Goal: Information Seeking & Learning: Find specific fact

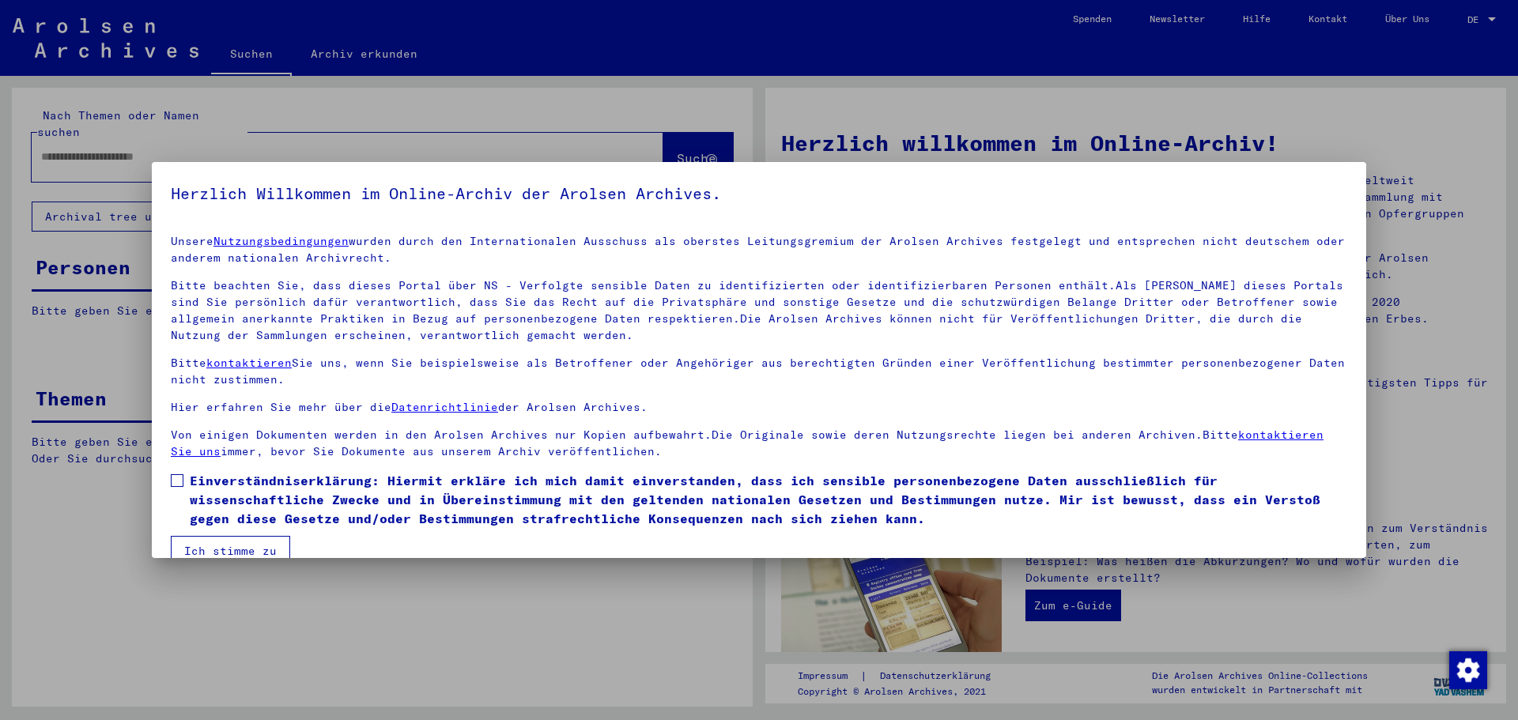
click at [174, 478] on span at bounding box center [177, 480] width 13 height 13
click at [205, 538] on button "Ich stimme zu" at bounding box center [230, 551] width 119 height 30
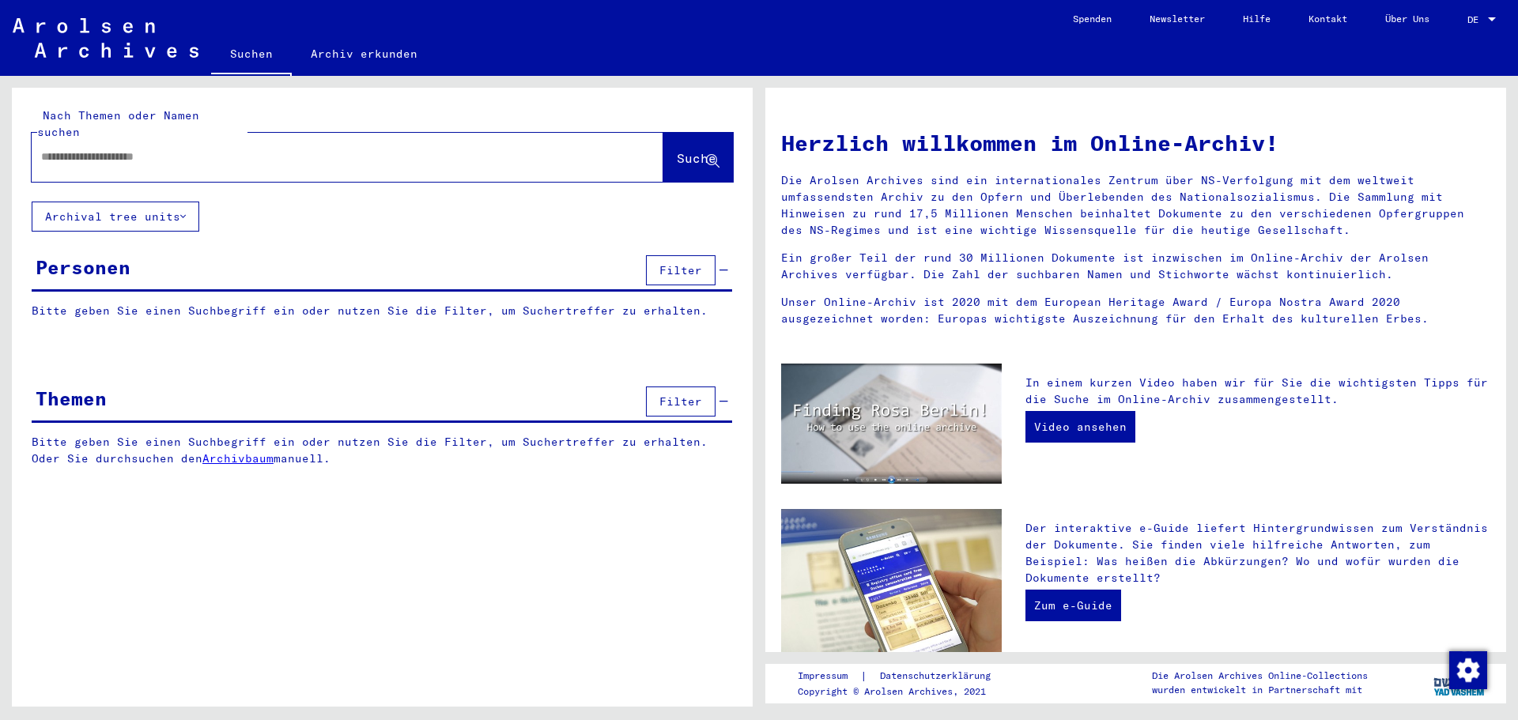
click at [176, 139] on div at bounding box center [324, 157] width 584 height 36
click at [175, 149] on input "text" at bounding box center [328, 157] width 575 height 17
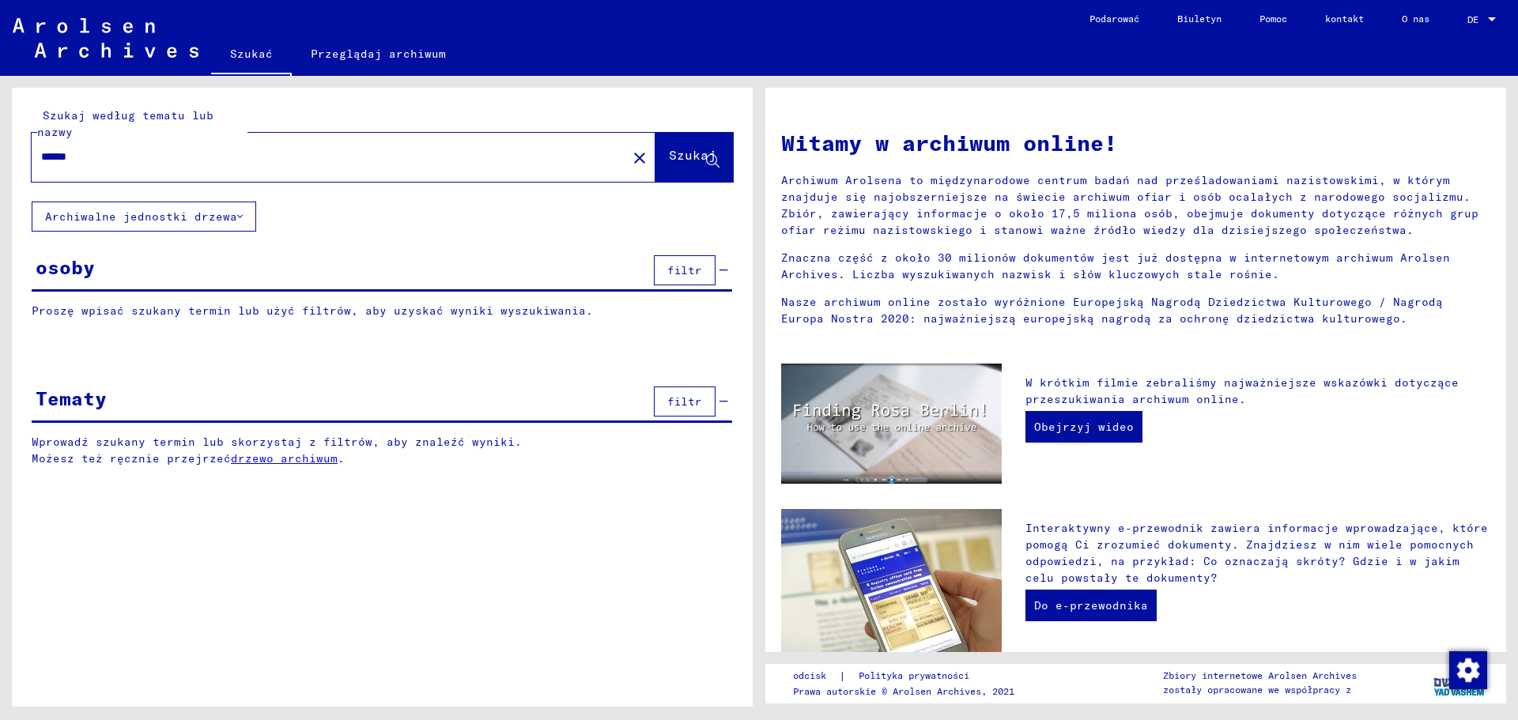
type input "******"
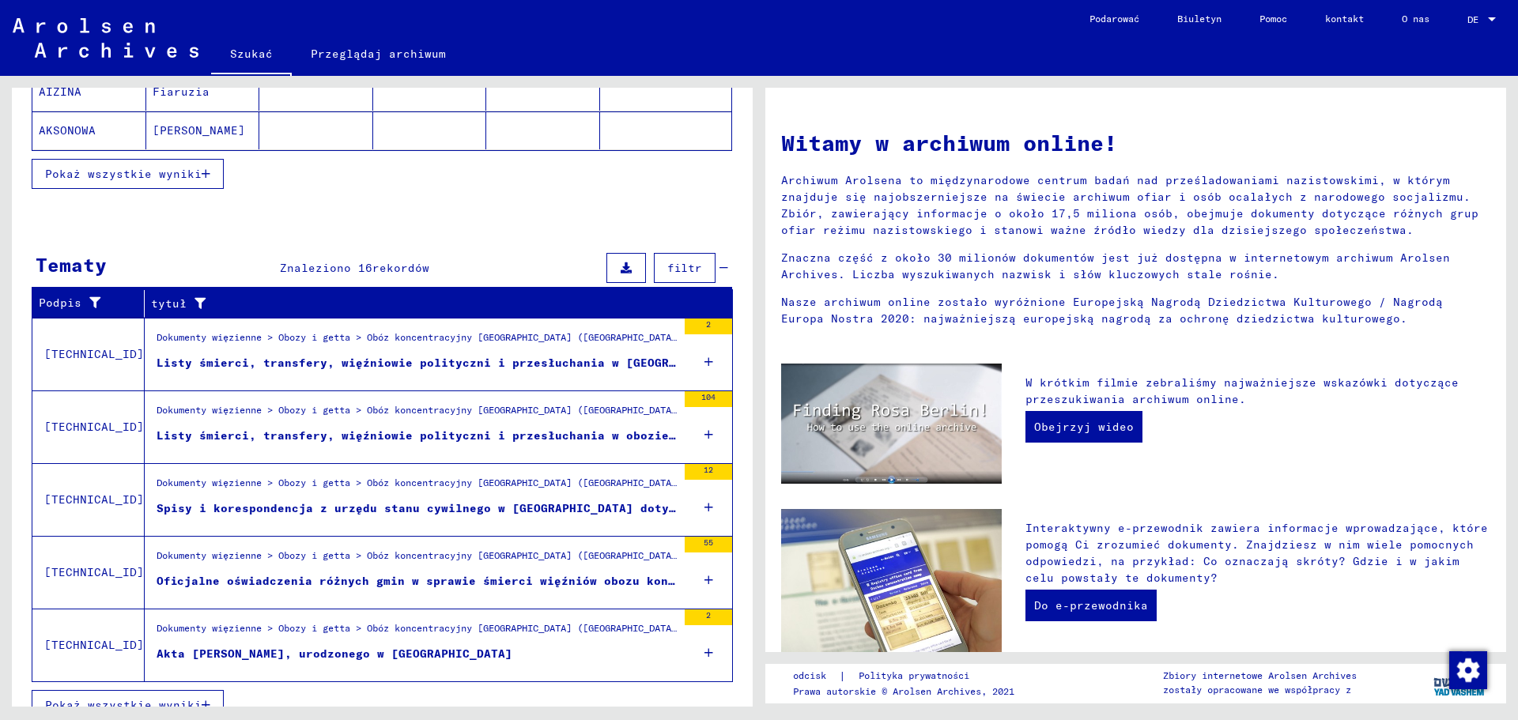
scroll to position [402, 0]
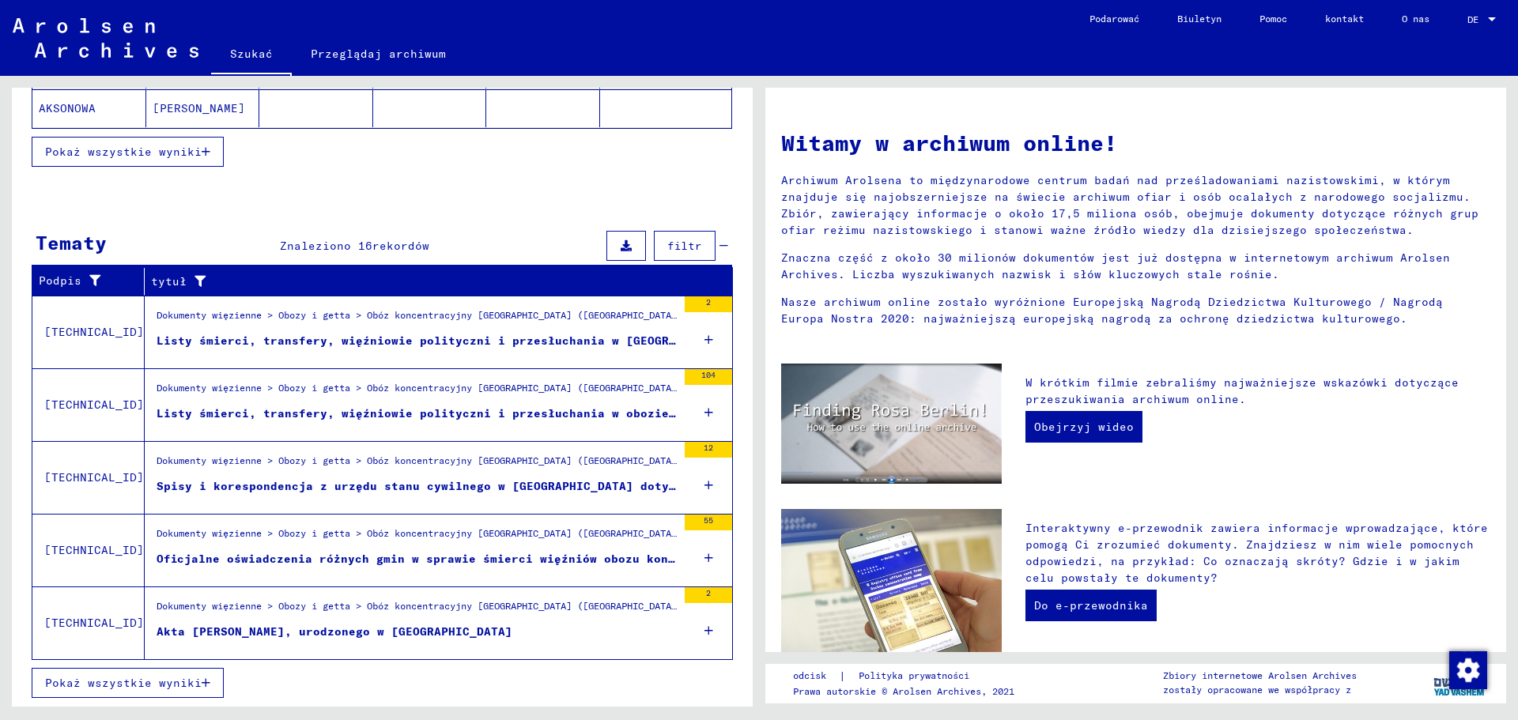
click at [701, 334] on div "2" at bounding box center [708, 331] width 47 height 71
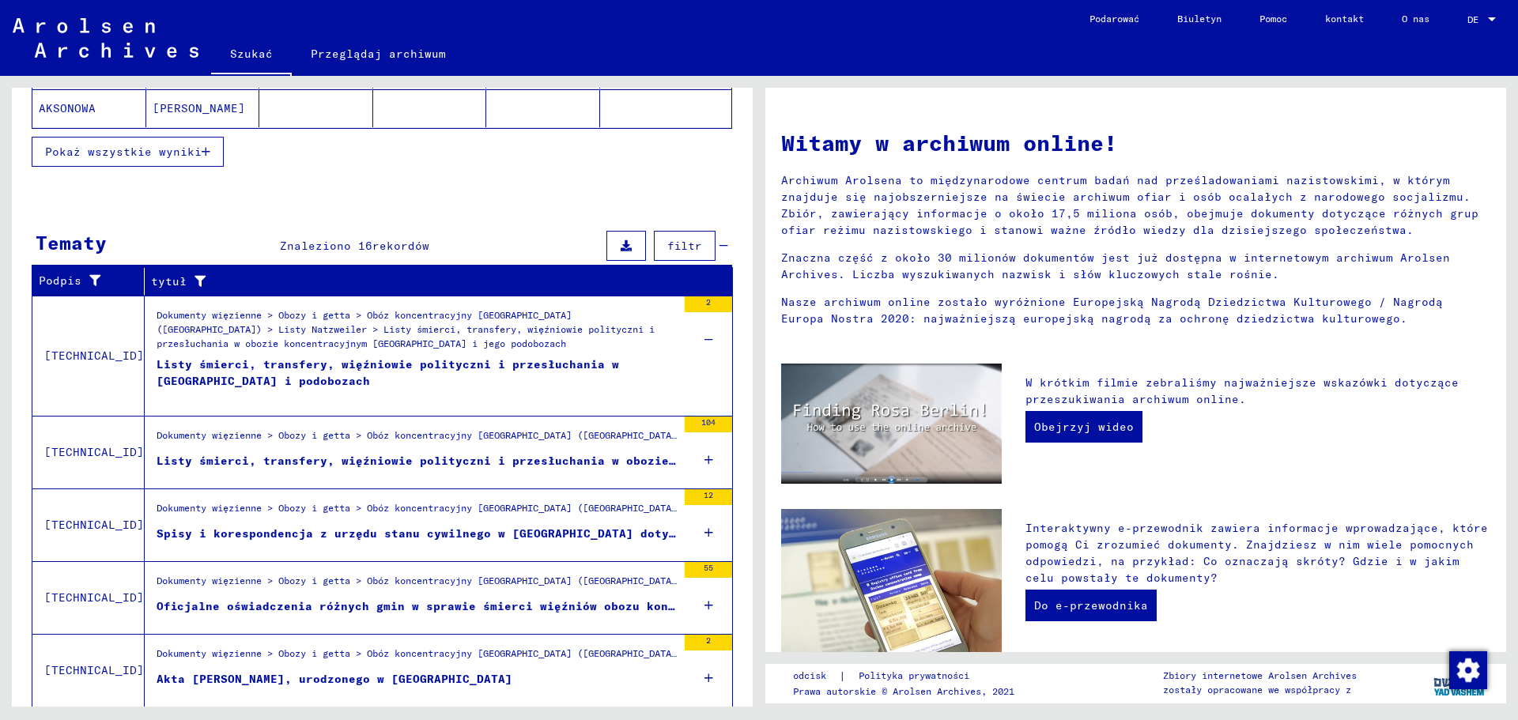
click at [280, 371] on font "Listy śmierci, transfery, więźniowie polityczni i przesłuchania w [GEOGRAPHIC_D…" at bounding box center [388, 372] width 462 height 31
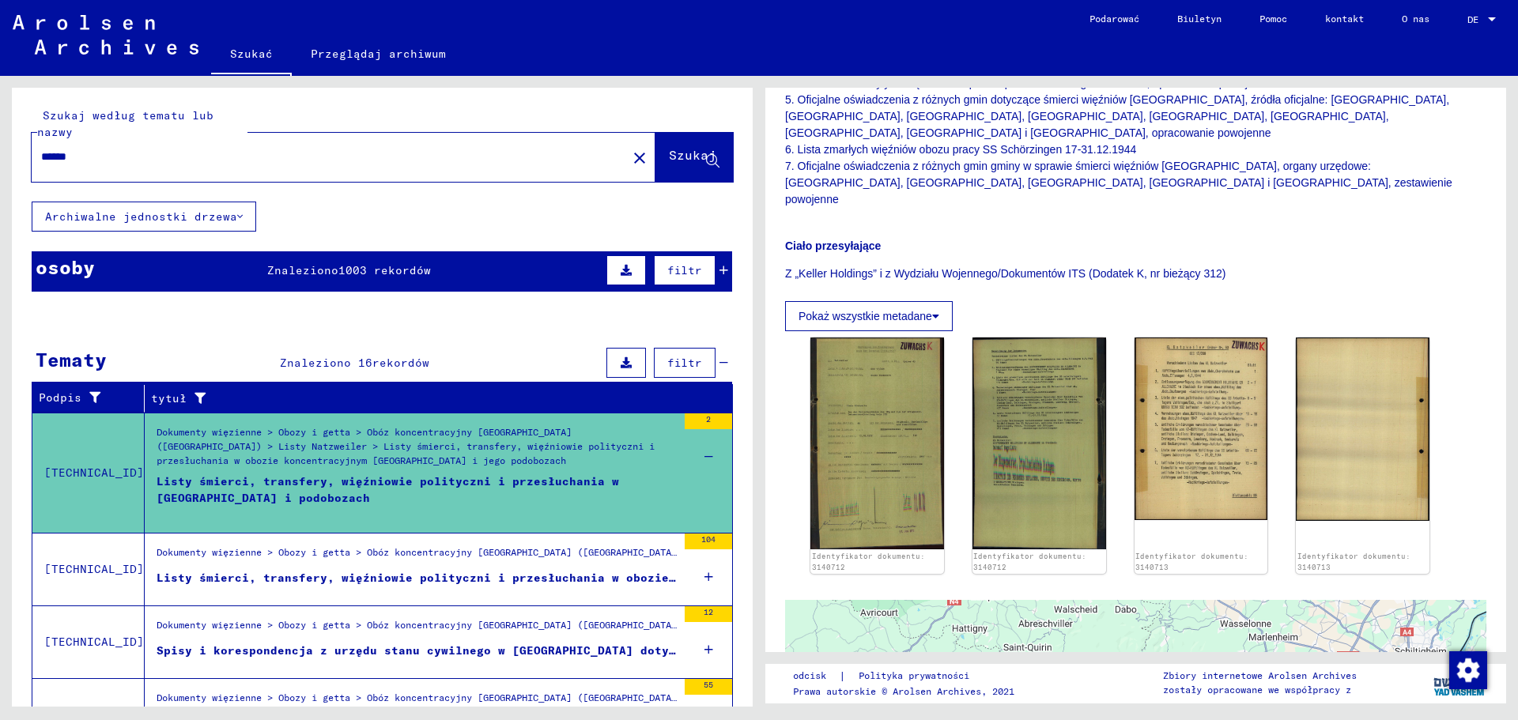
click at [719, 269] on icon at bounding box center [723, 270] width 9 height 11
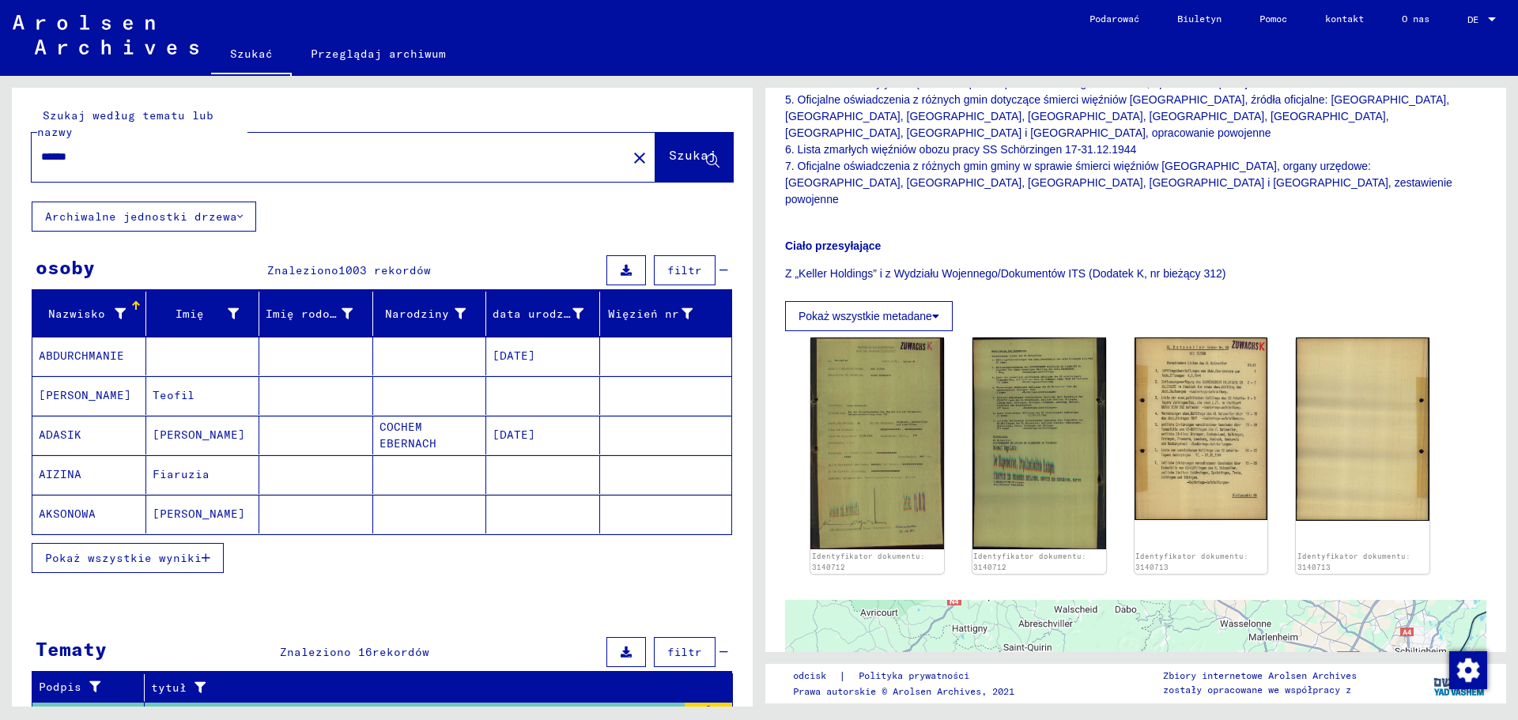
click at [218, 361] on mat-cell at bounding box center [203, 356] width 114 height 39
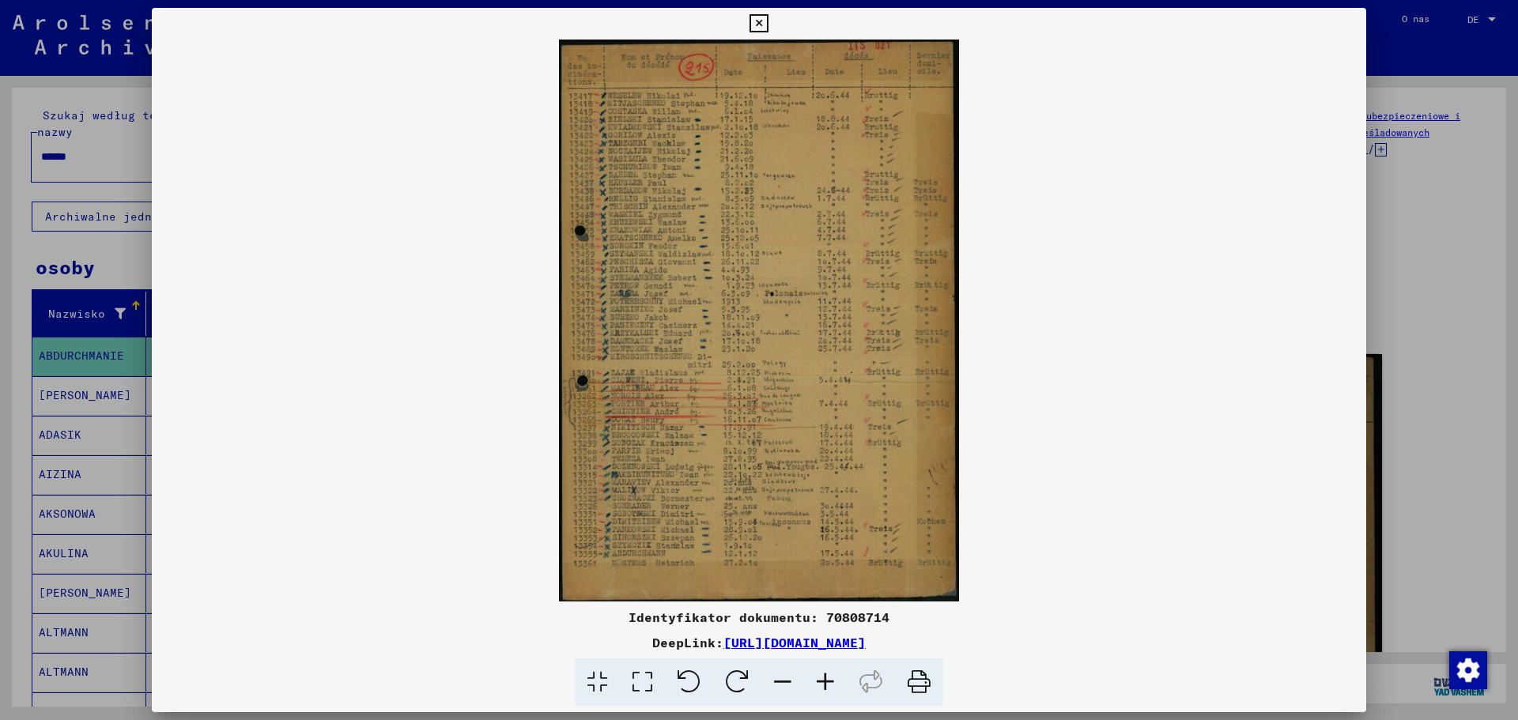
click at [836, 672] on icon at bounding box center [825, 683] width 43 height 48
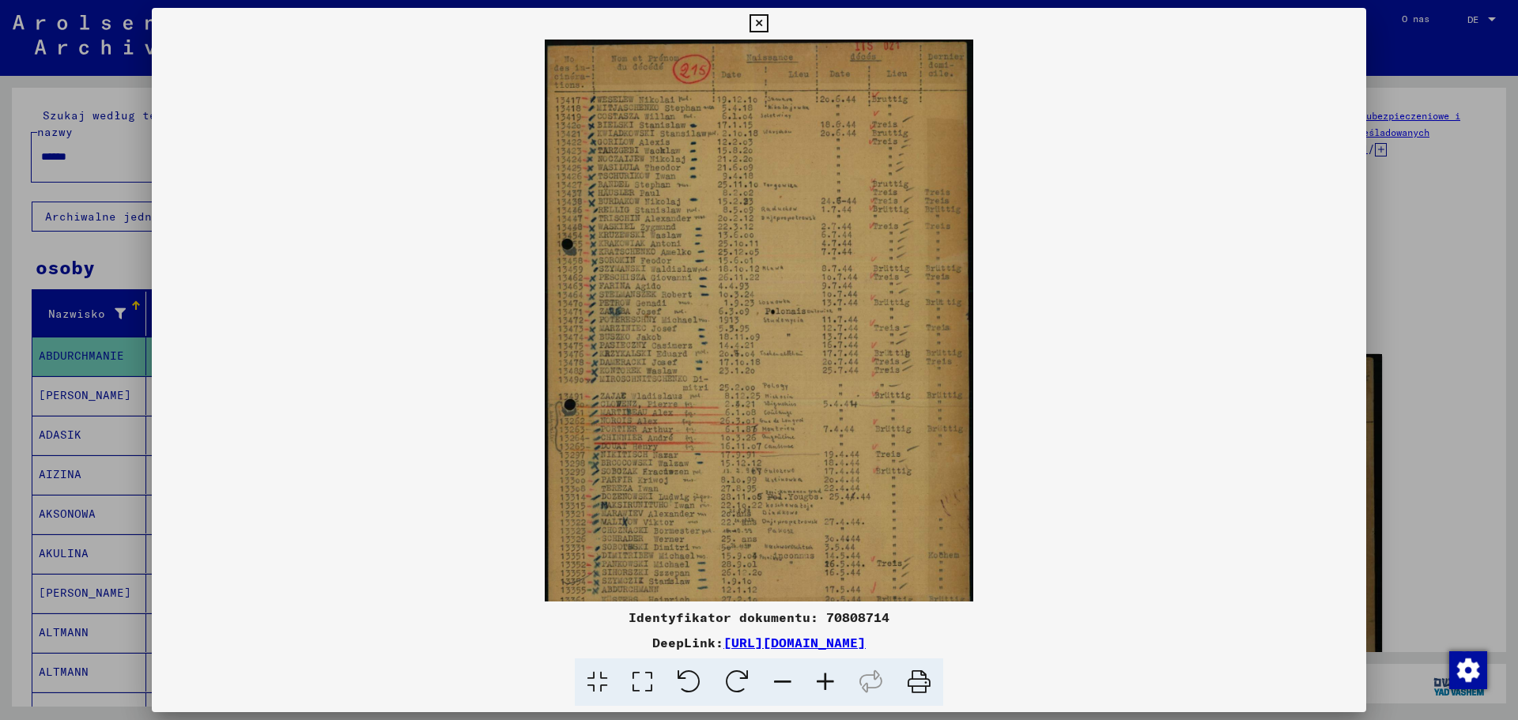
click at [830, 676] on icon at bounding box center [825, 683] width 43 height 48
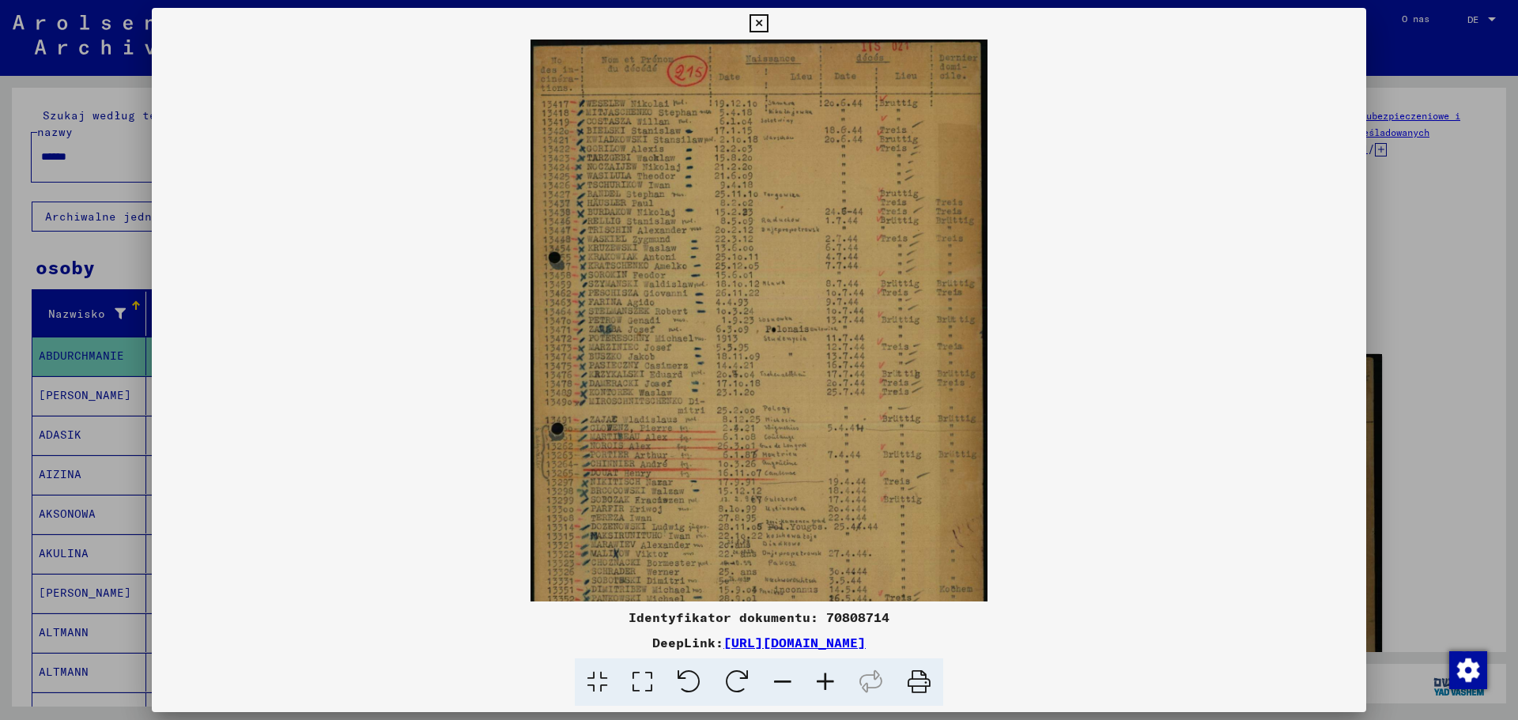
click at [830, 676] on icon at bounding box center [825, 683] width 43 height 48
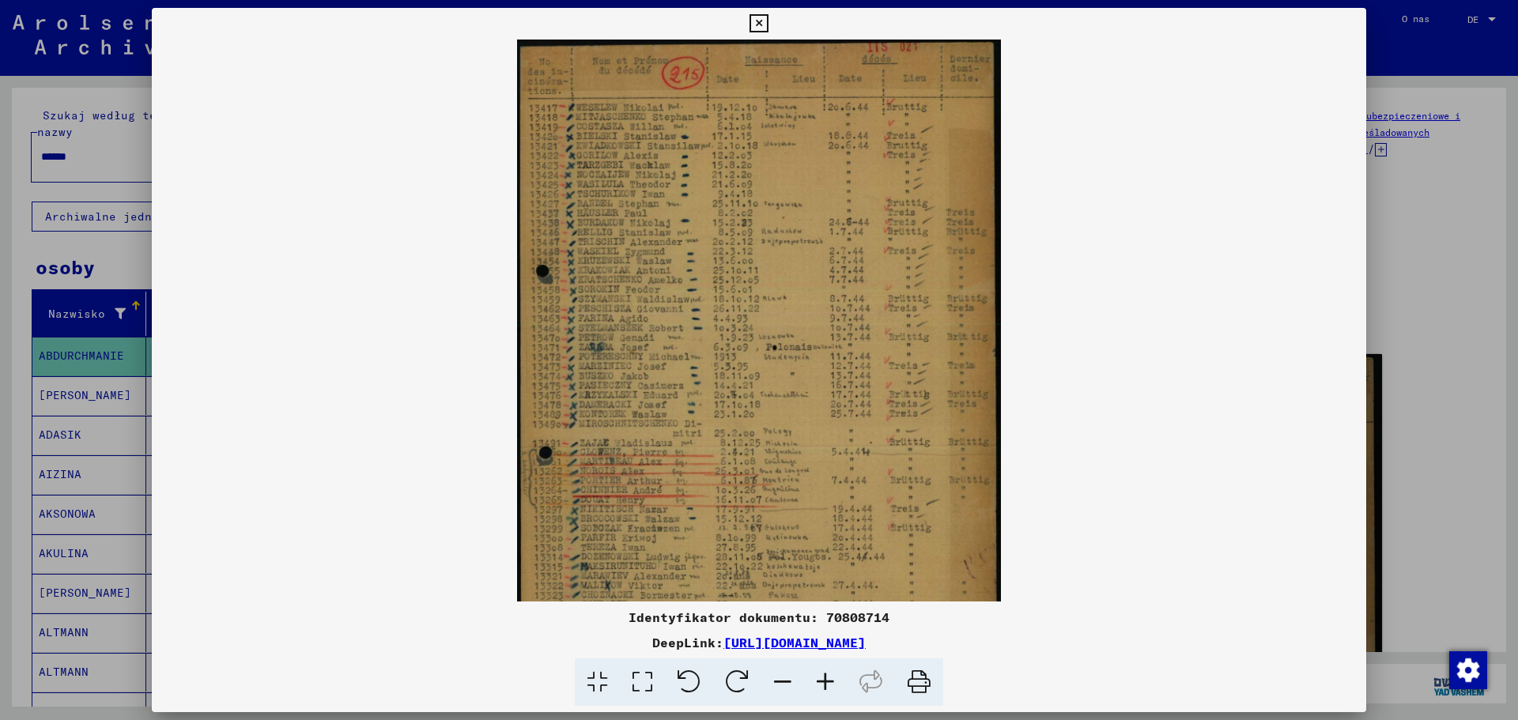
click at [830, 676] on icon at bounding box center [825, 683] width 43 height 48
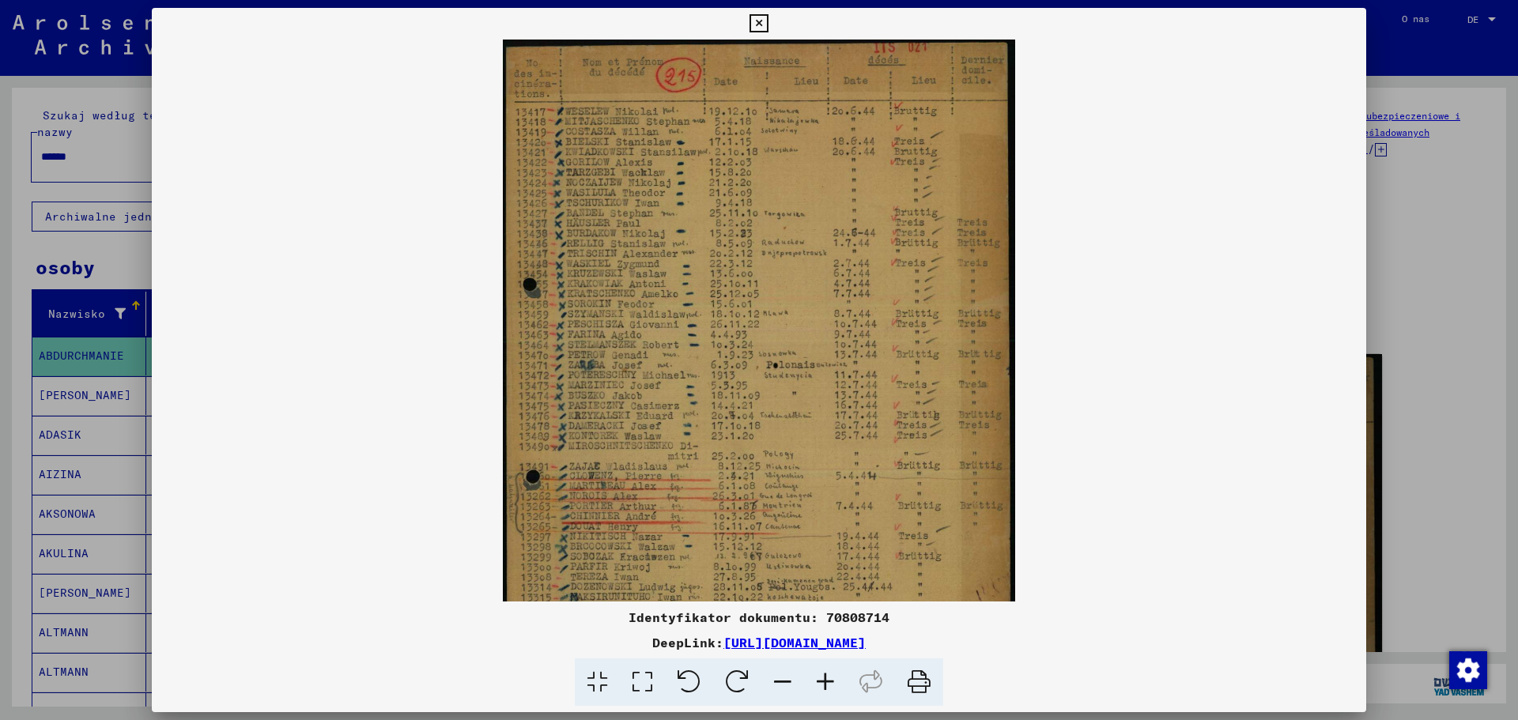
click at [830, 676] on icon at bounding box center [825, 683] width 43 height 48
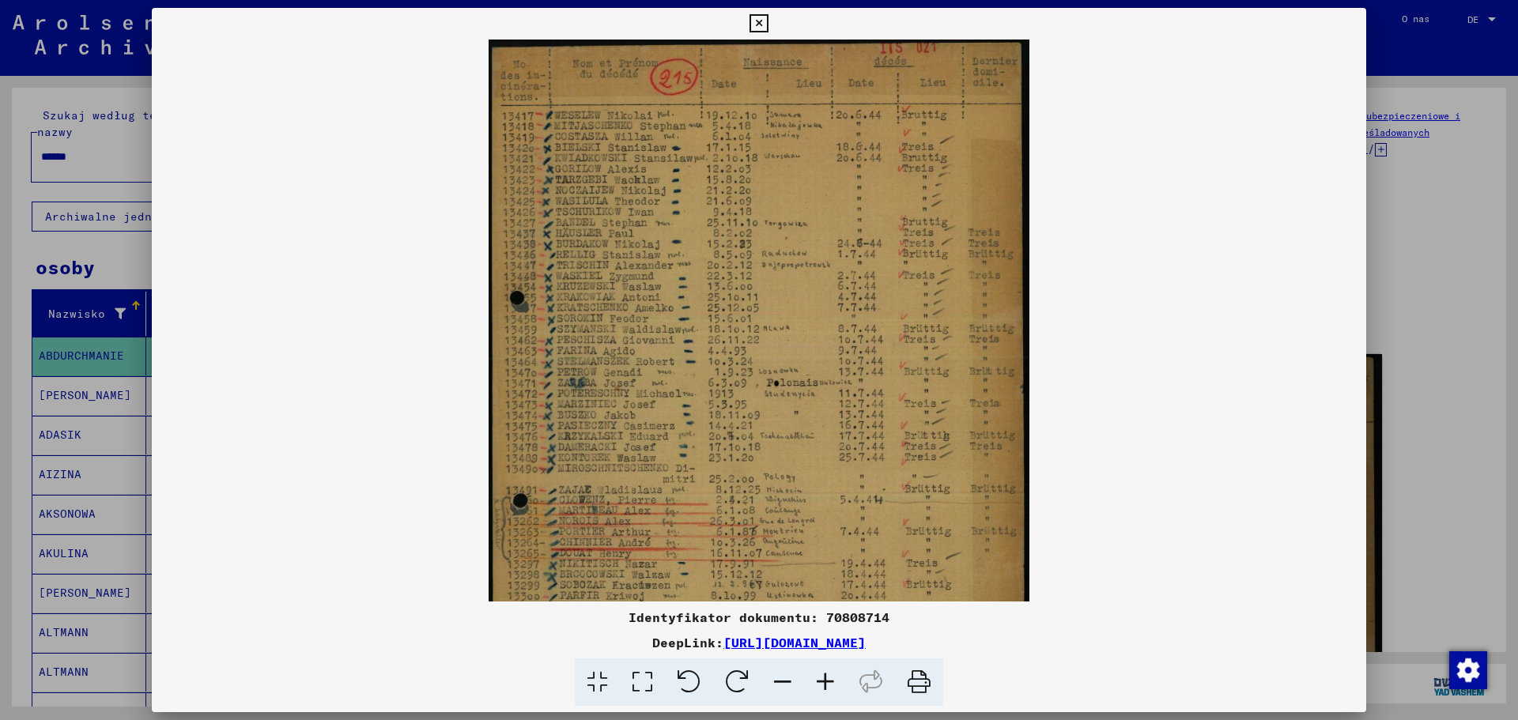
click at [830, 676] on icon at bounding box center [825, 683] width 43 height 48
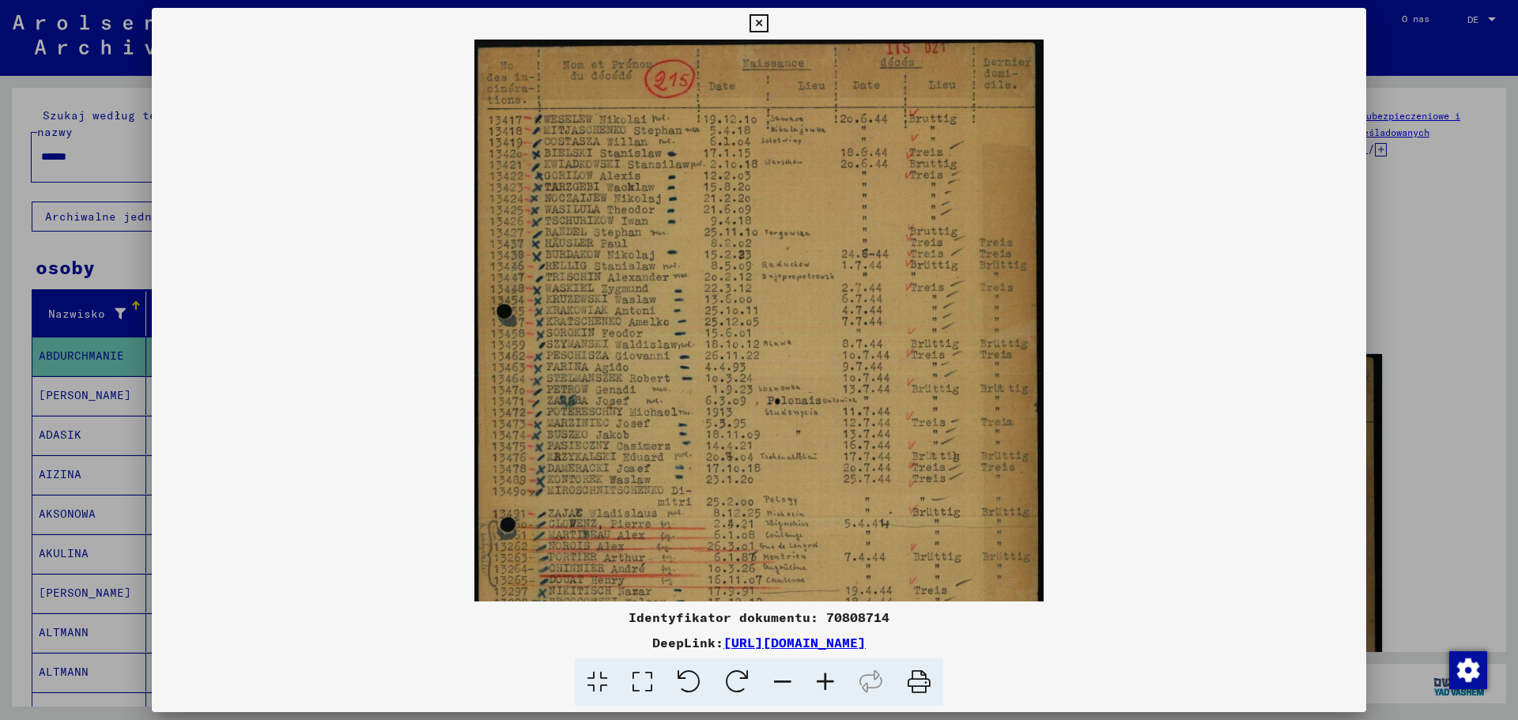
click at [830, 676] on icon at bounding box center [825, 683] width 43 height 48
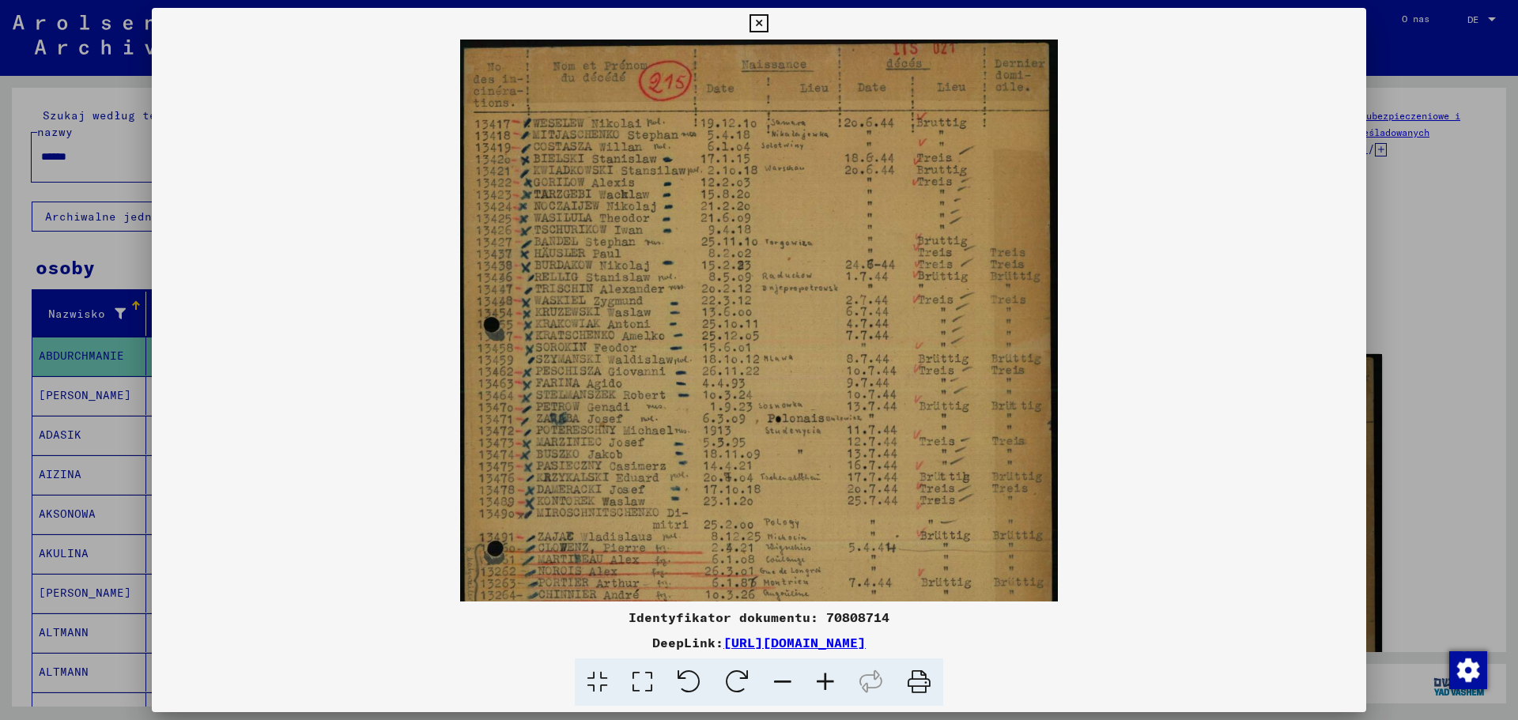
click at [830, 676] on icon at bounding box center [825, 683] width 43 height 48
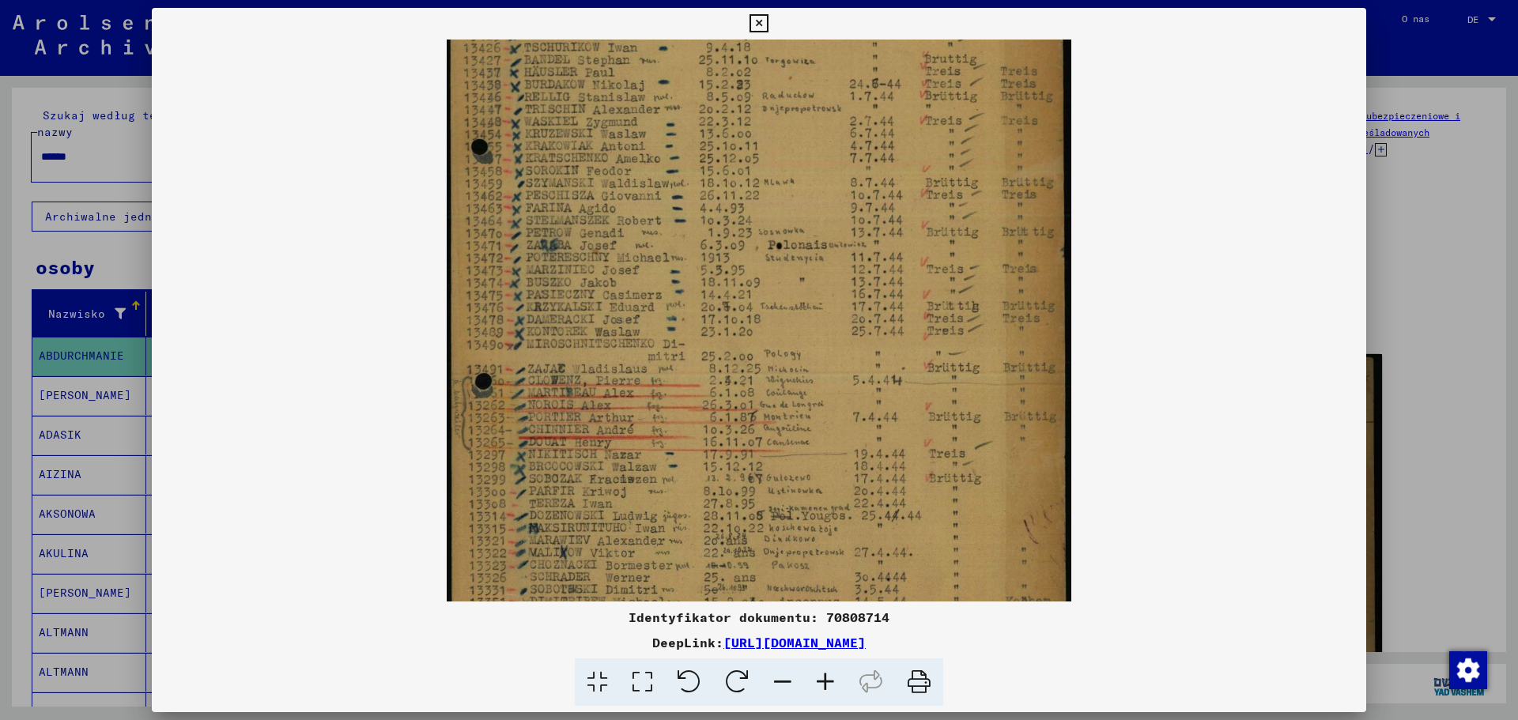
drag, startPoint x: 549, startPoint y: 504, endPoint x: 581, endPoint y: 310, distance: 196.4
click at [581, 310] on img at bounding box center [759, 287] width 625 height 878
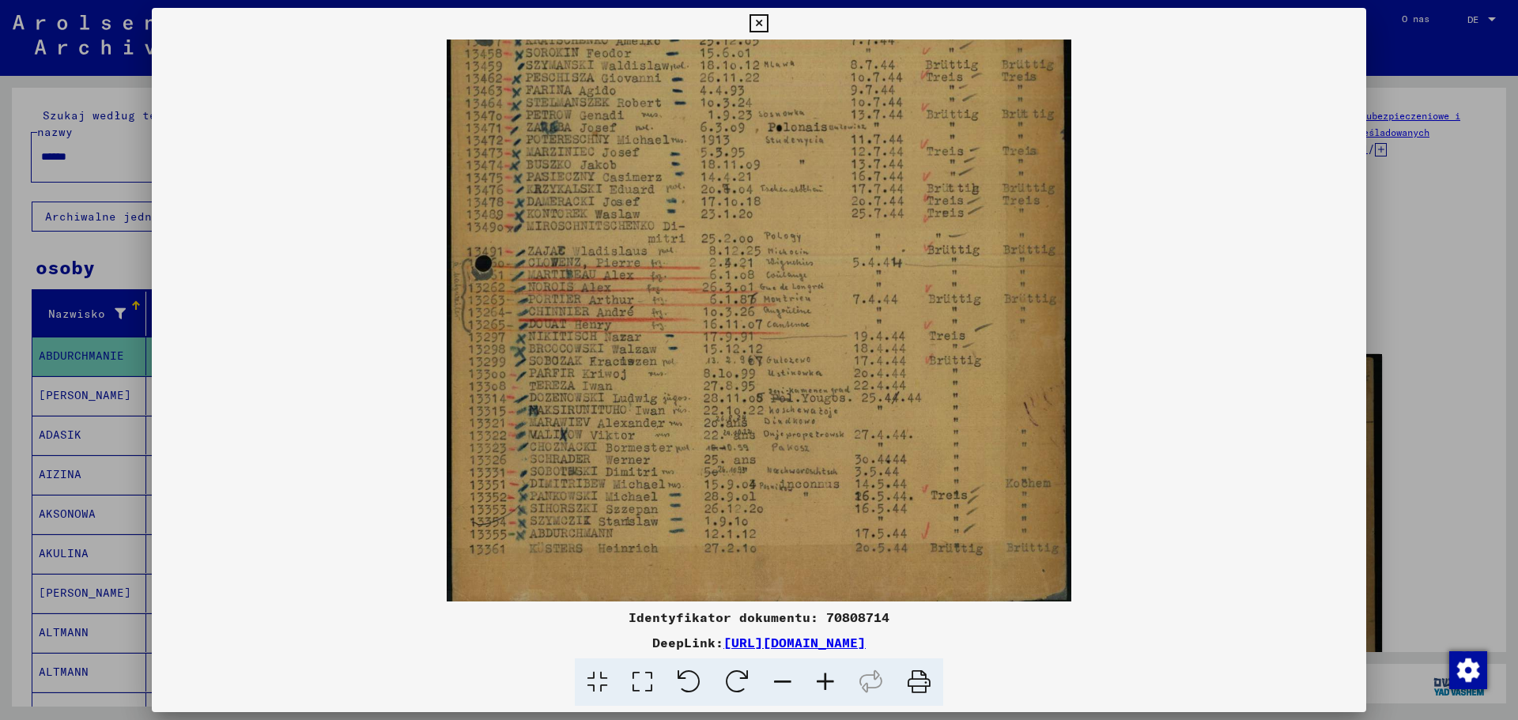
scroll to position [316, 0]
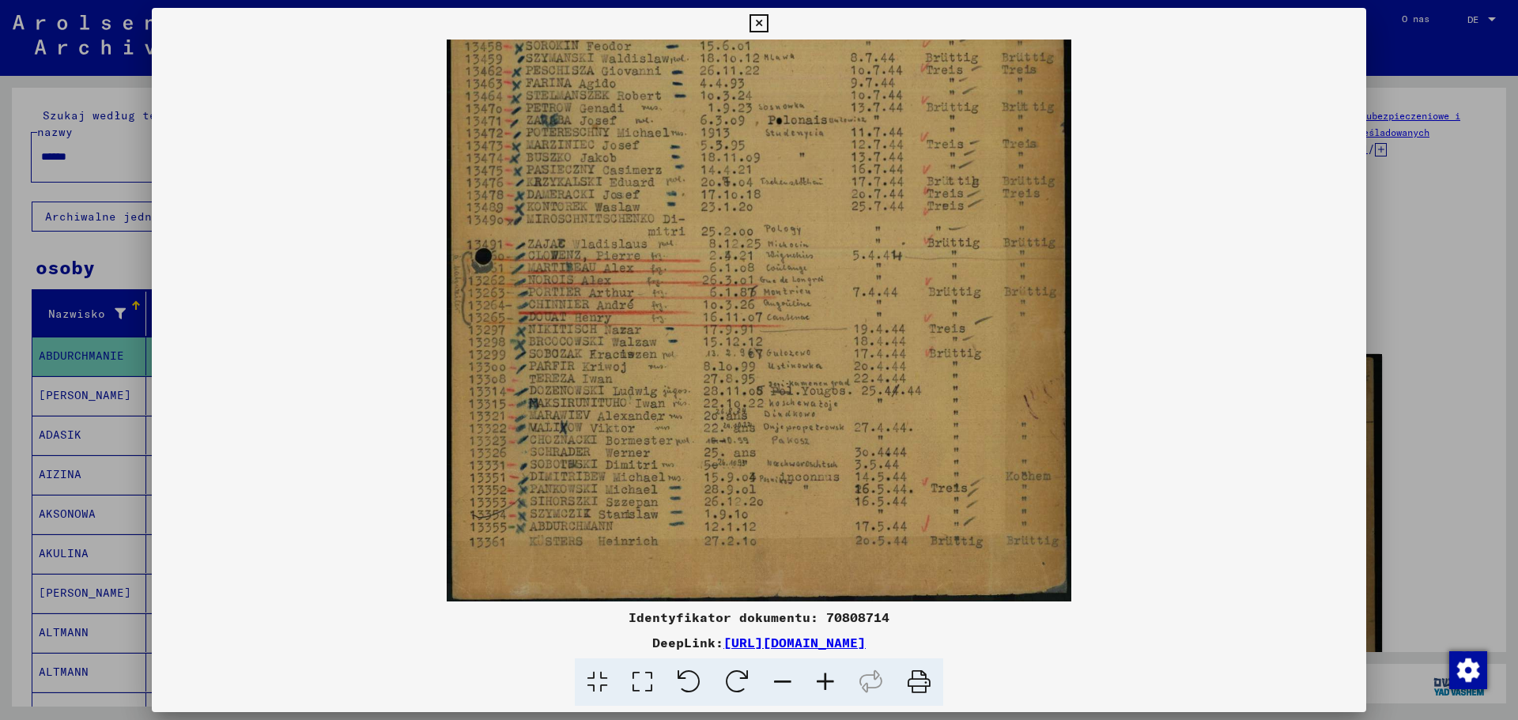
drag, startPoint x: 588, startPoint y: 536, endPoint x: 614, endPoint y: 363, distance: 175.1
click at [614, 363] on img at bounding box center [759, 162] width 625 height 878
drag, startPoint x: 761, startPoint y: 24, endPoint x: 757, endPoint y: 32, distance: 9.9
click at [761, 24] on icon at bounding box center [758, 23] width 18 height 19
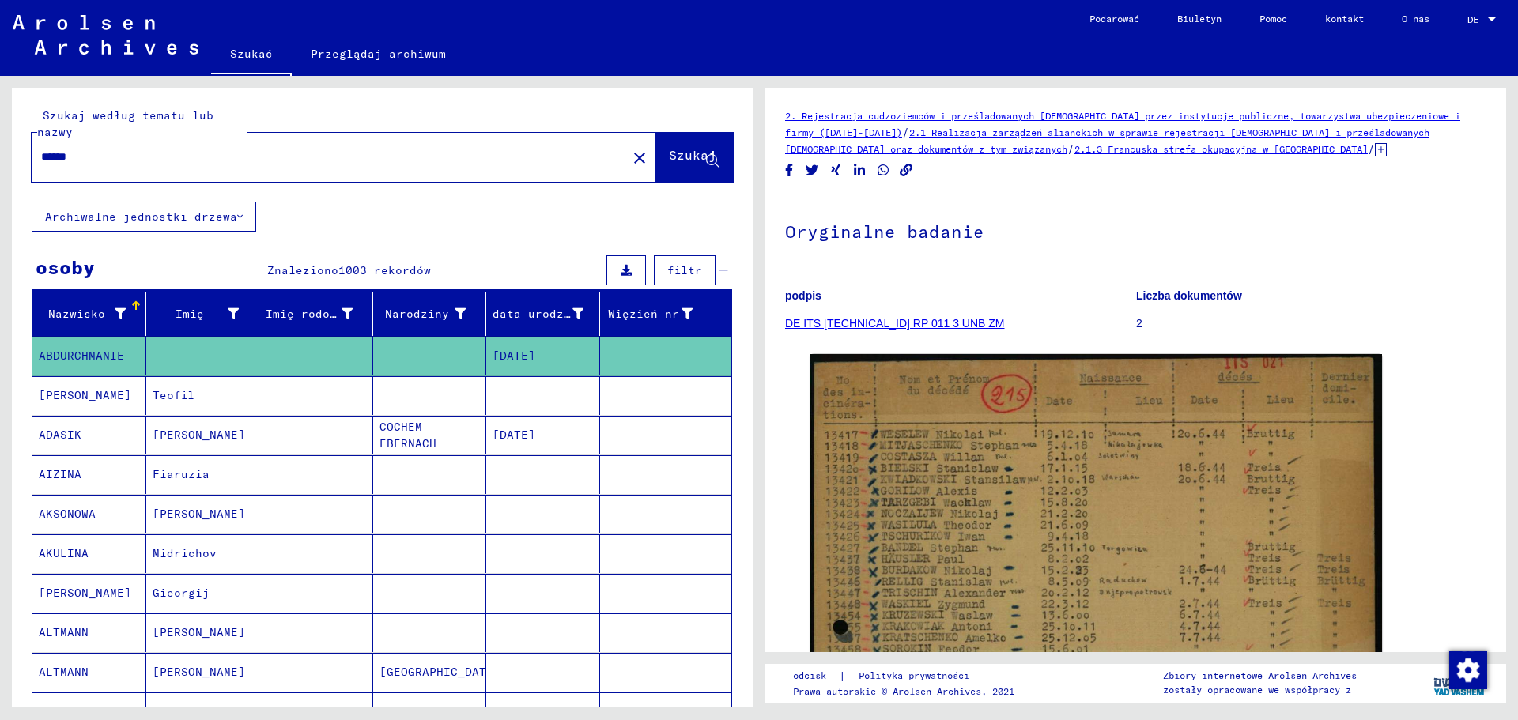
click at [436, 436] on font "COCHEM EBERNACH" at bounding box center [407, 435] width 57 height 31
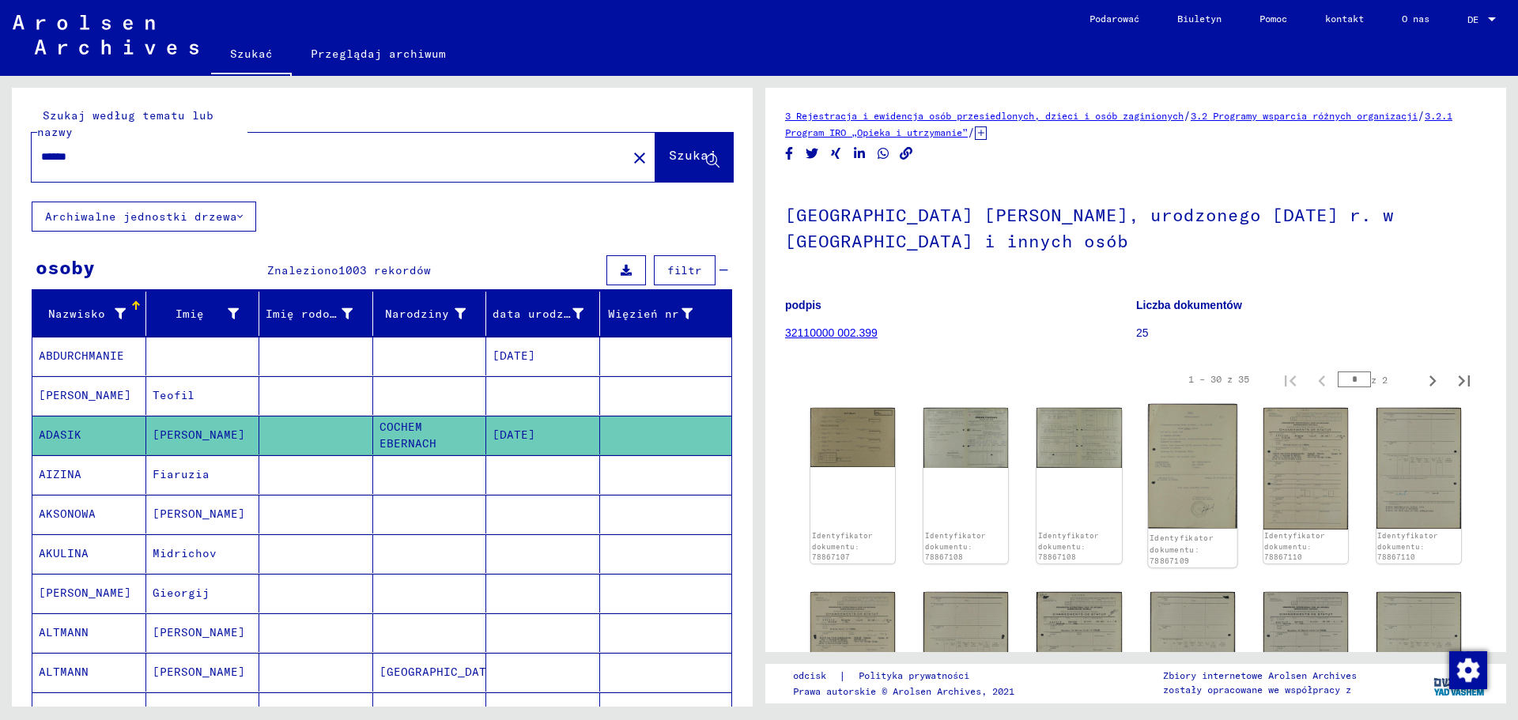
click at [1161, 459] on img at bounding box center [1192, 466] width 89 height 125
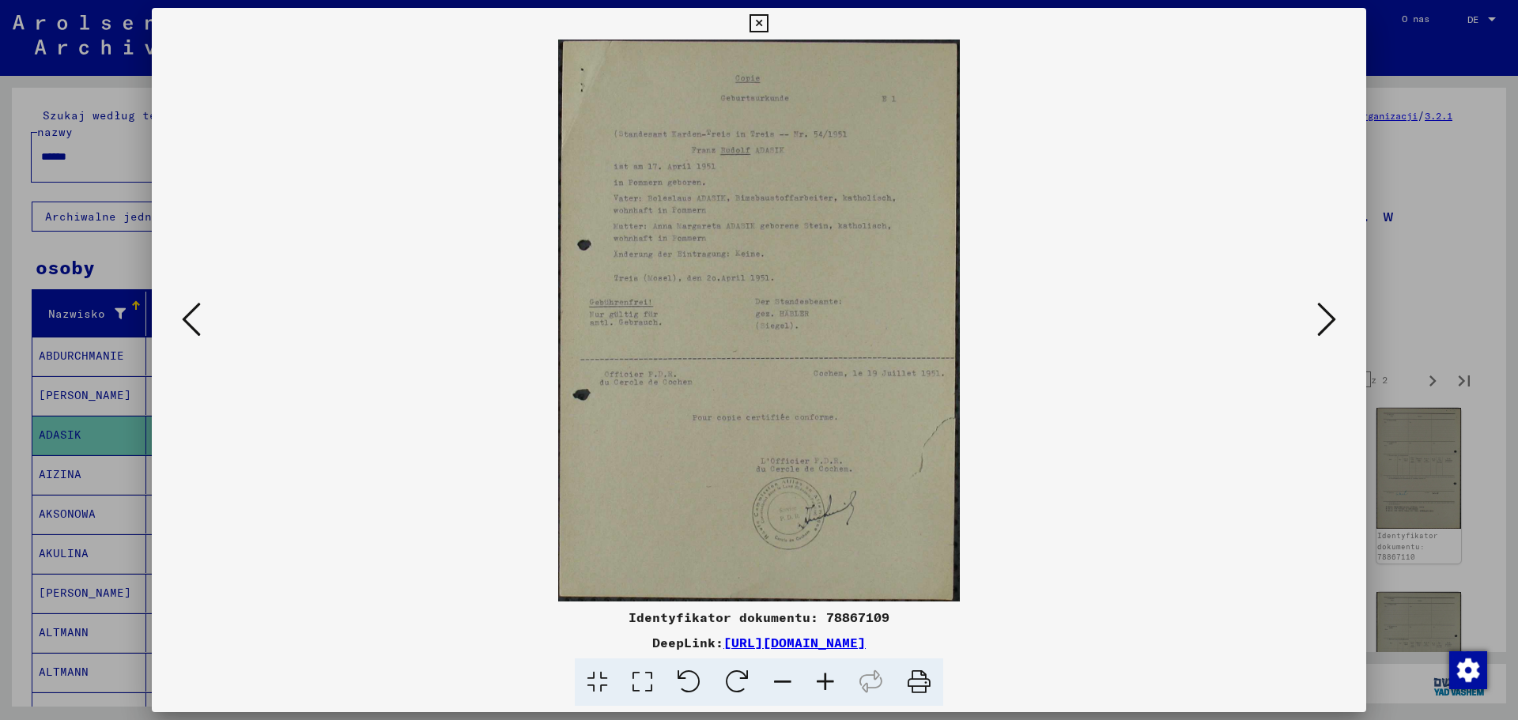
click at [1319, 314] on icon at bounding box center [1326, 319] width 19 height 38
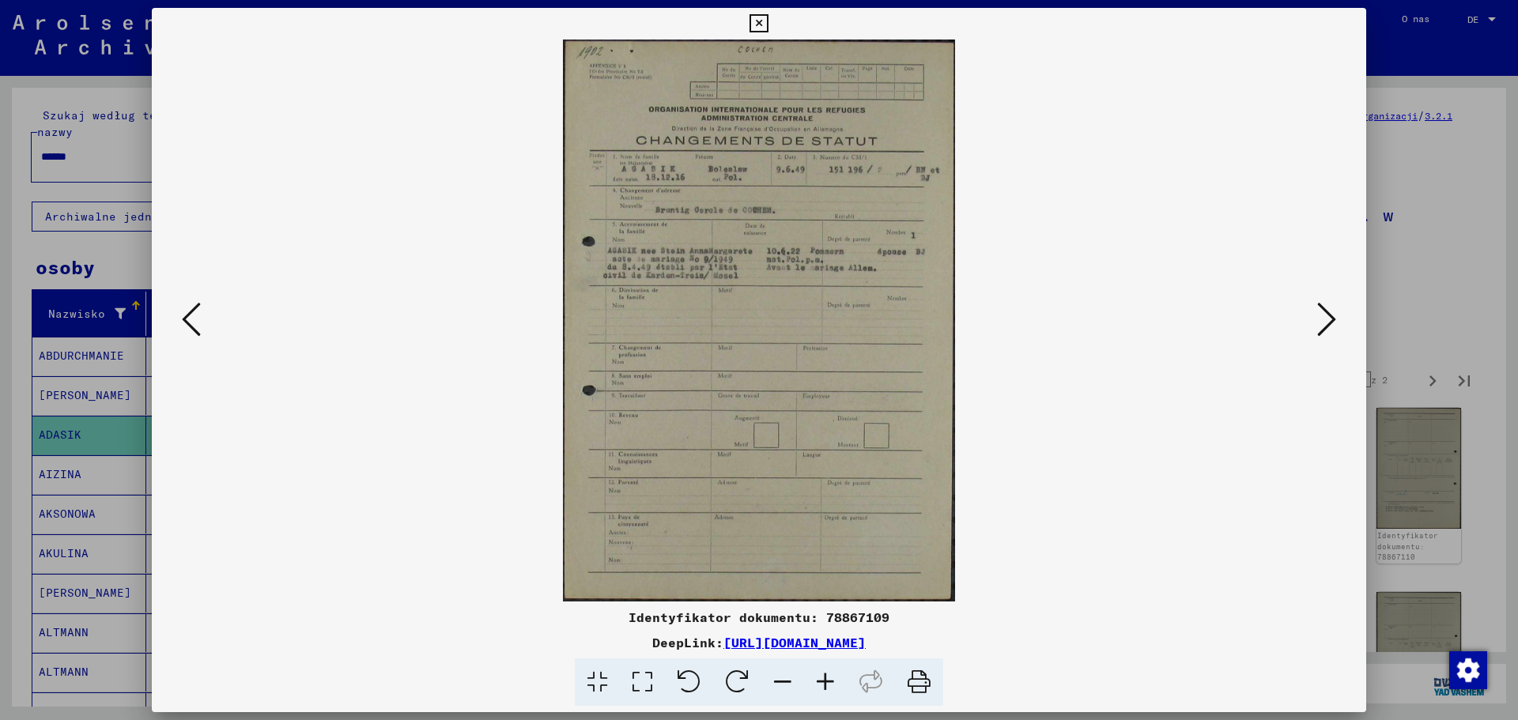
click at [1319, 314] on icon at bounding box center [1326, 319] width 19 height 38
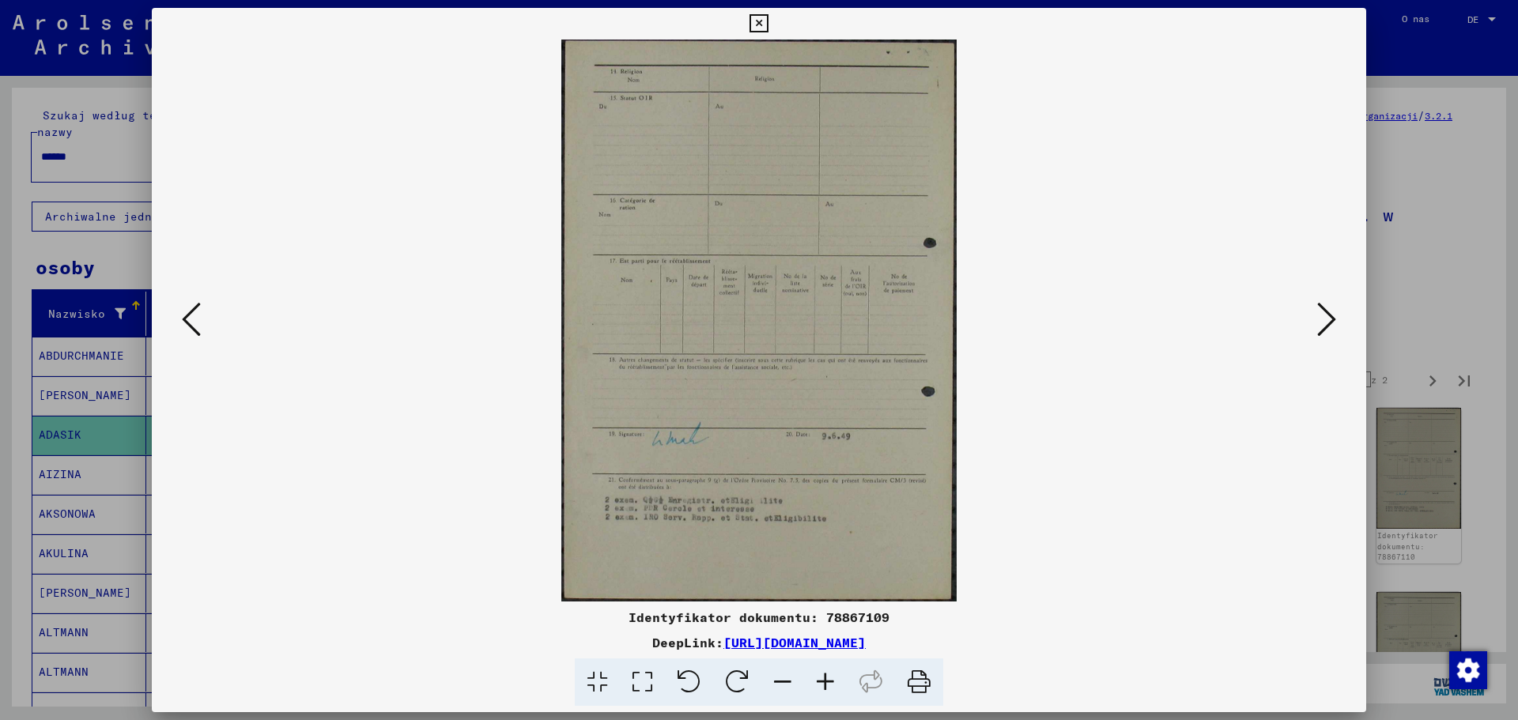
click at [1319, 314] on icon at bounding box center [1326, 319] width 19 height 38
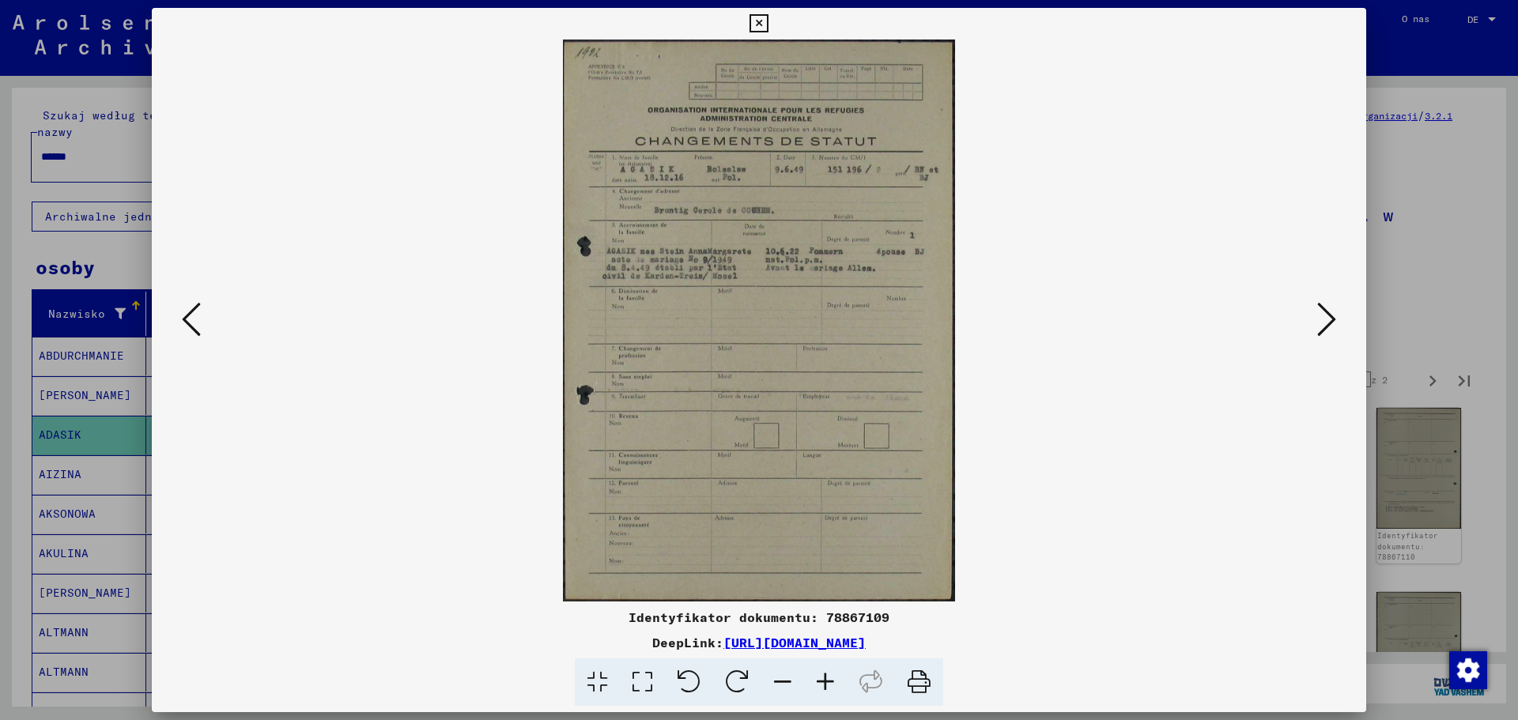
click at [752, 21] on icon at bounding box center [758, 23] width 18 height 19
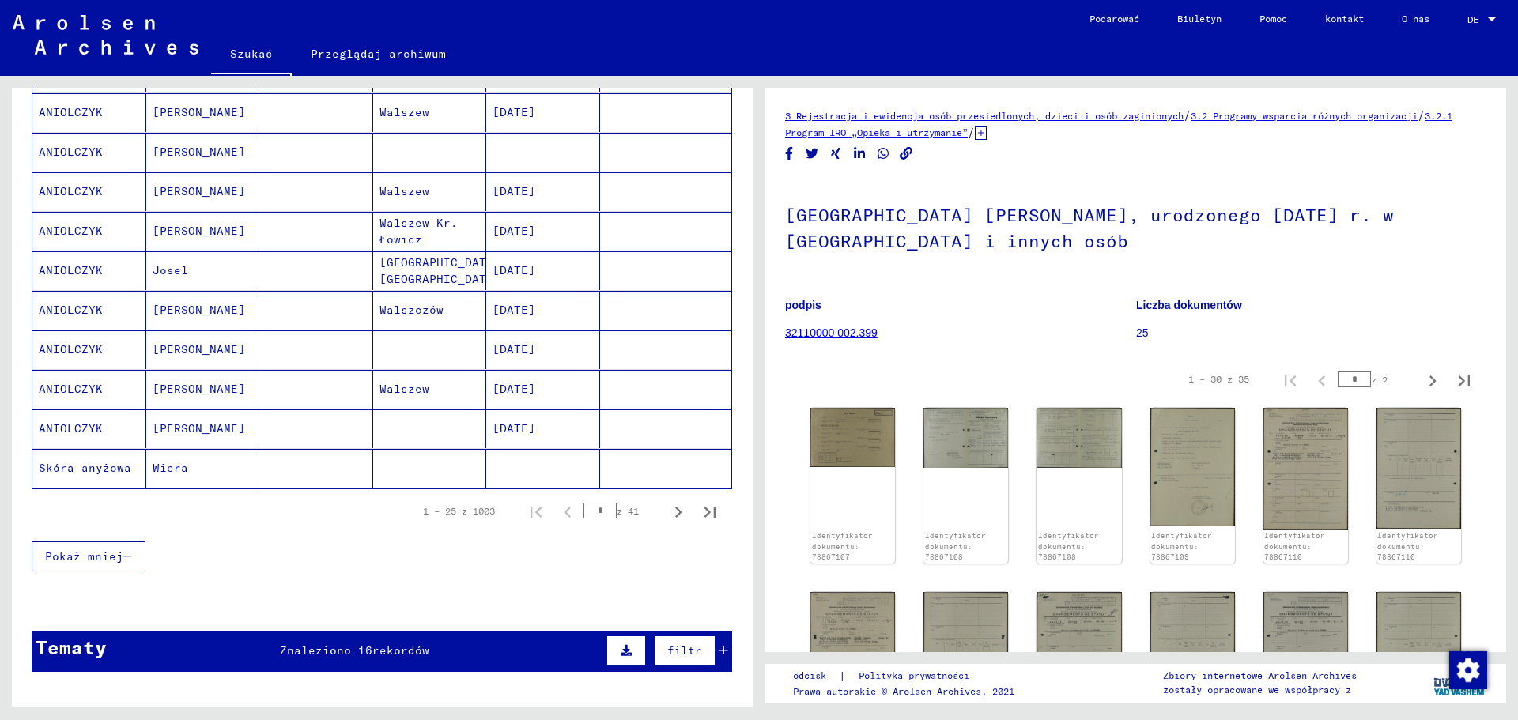
scroll to position [1107, 0]
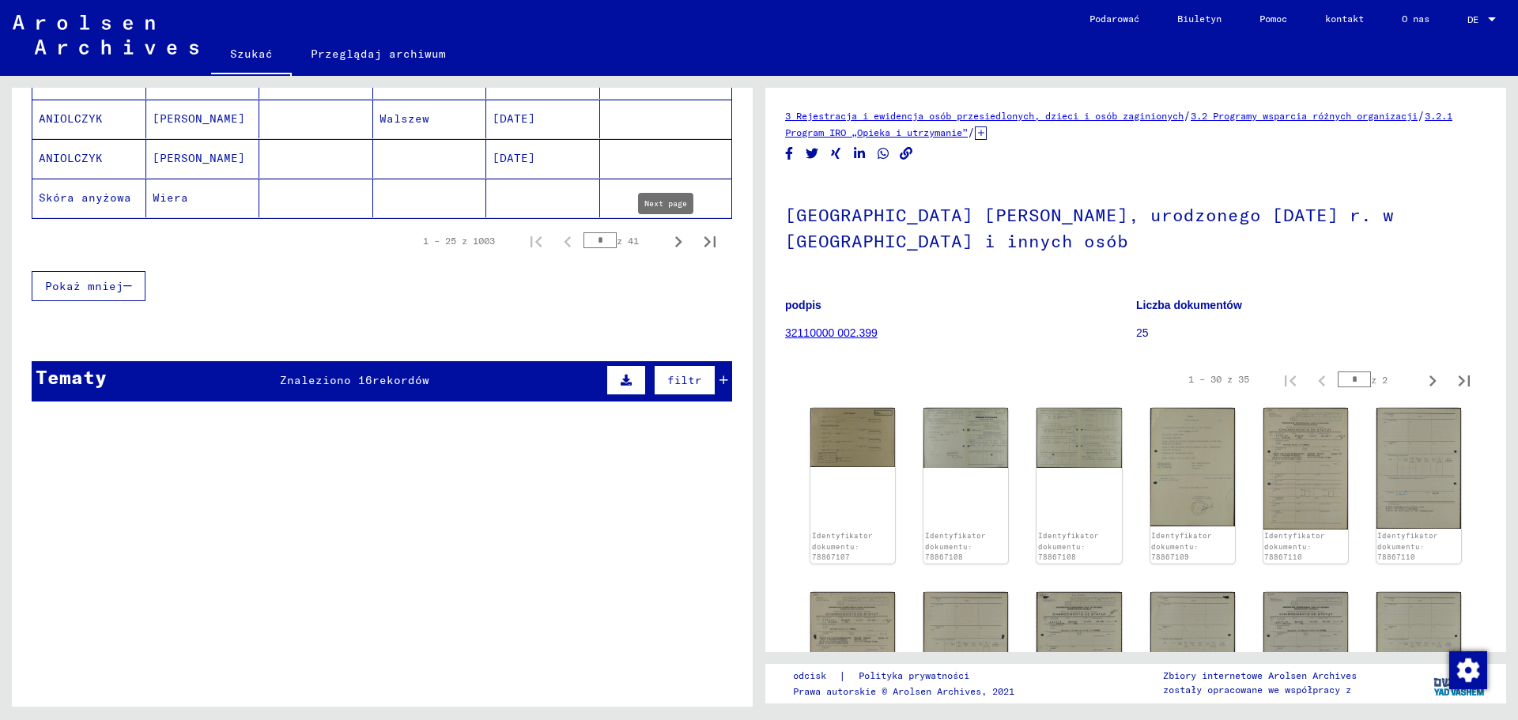
click at [675, 242] on icon "Następna strona" at bounding box center [678, 241] width 7 height 11
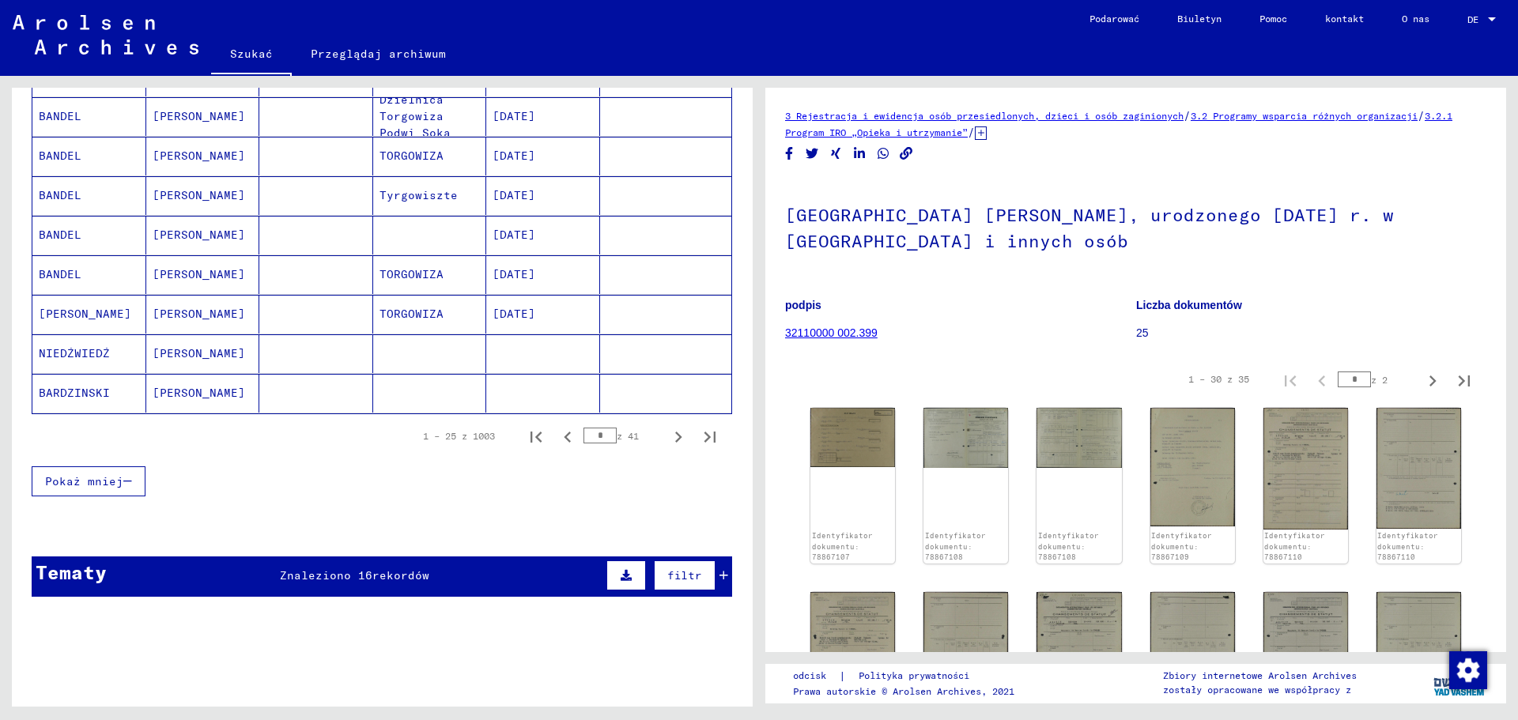
scroll to position [949, 0]
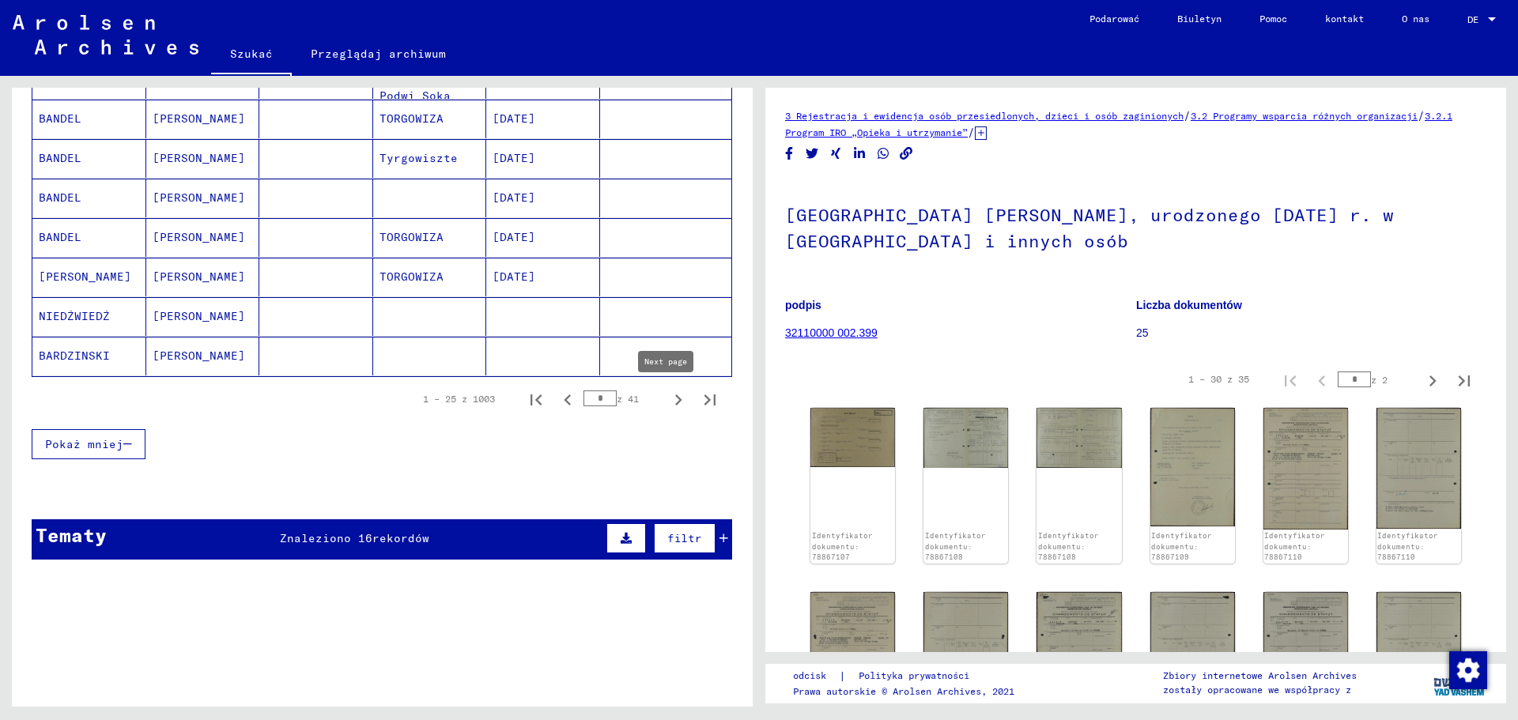
click at [672, 398] on icon "Następna strona" at bounding box center [678, 400] width 22 height 22
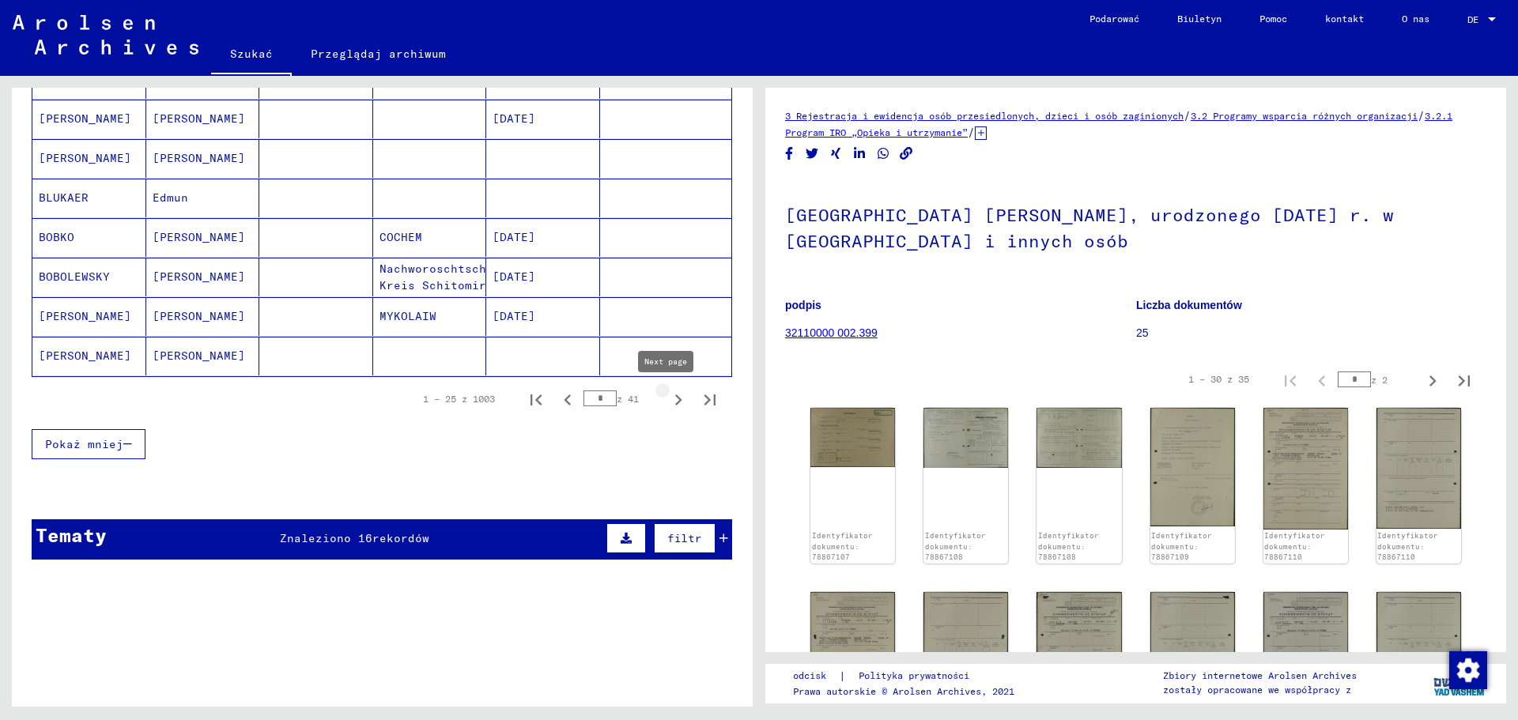
type input "*"
